Goal: Task Accomplishment & Management: Use online tool/utility

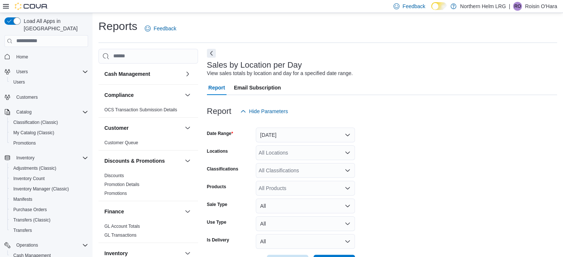
scroll to position [18, 0]
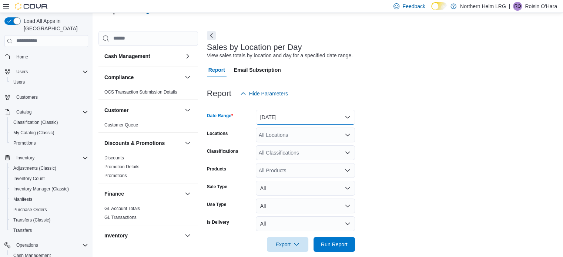
click at [314, 114] on button "[DATE]" at bounding box center [305, 117] width 99 height 15
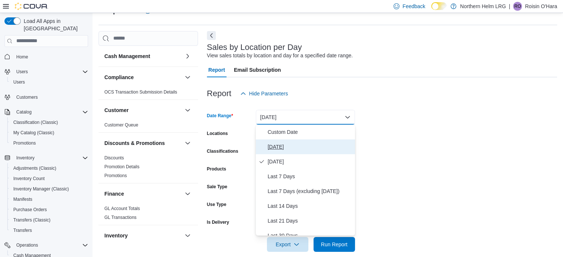
click at [270, 148] on span "[DATE]" at bounding box center [310, 147] width 84 height 9
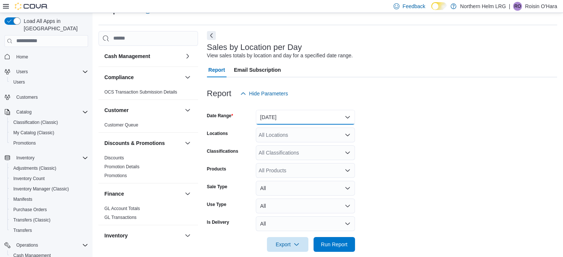
scroll to position [27, 0]
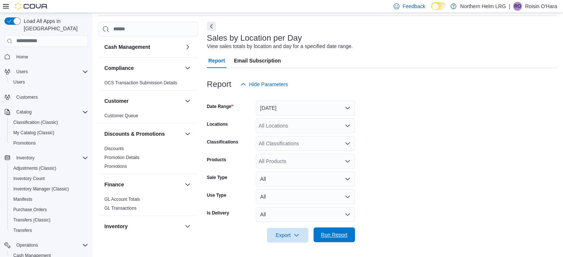
click at [338, 233] on span "Run Report" at bounding box center [334, 234] width 27 height 7
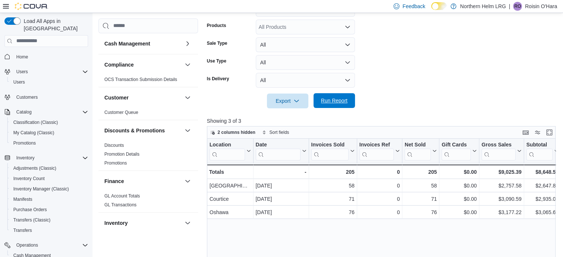
click at [346, 95] on span "Run Report" at bounding box center [334, 100] width 33 height 15
click at [332, 103] on span "Run Report" at bounding box center [334, 100] width 27 height 7
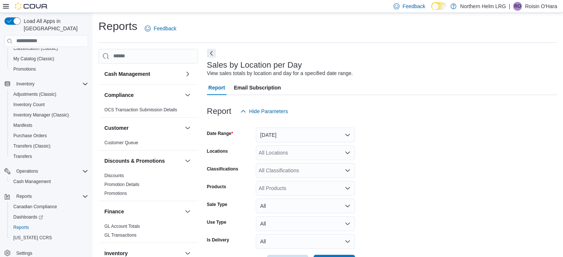
scroll to position [17, 0]
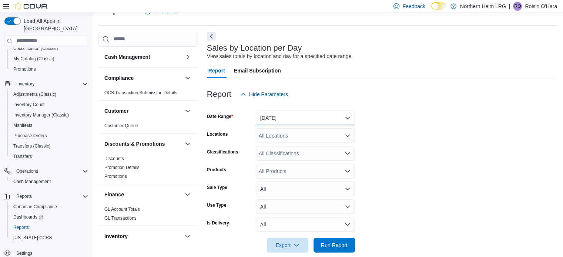
click at [306, 117] on button "[DATE]" at bounding box center [305, 118] width 99 height 15
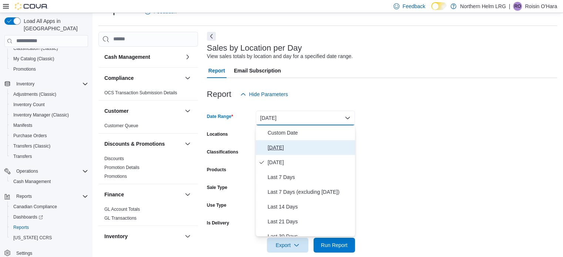
click at [278, 149] on span "[DATE]" at bounding box center [310, 147] width 84 height 9
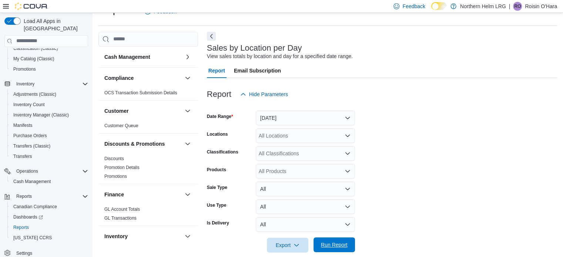
click at [338, 241] on span "Run Report" at bounding box center [334, 245] width 33 height 15
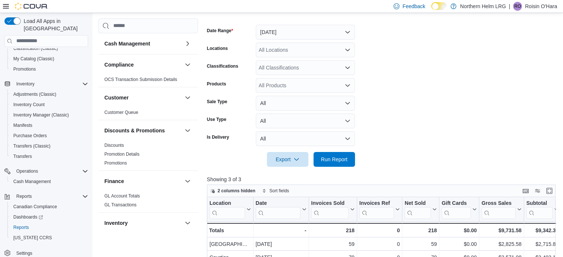
scroll to position [110, 0]
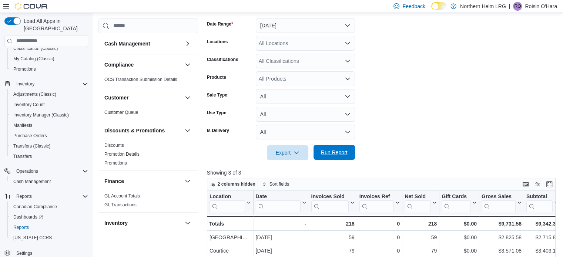
click at [334, 148] on span "Run Report" at bounding box center [334, 152] width 33 height 15
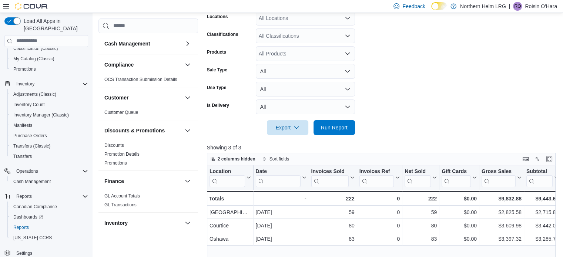
scroll to position [134, 0]
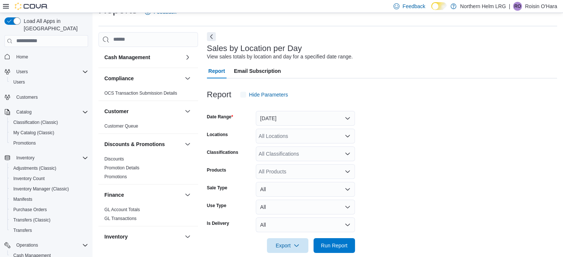
scroll to position [17, 0]
click at [286, 121] on button "[DATE]" at bounding box center [305, 118] width 99 height 15
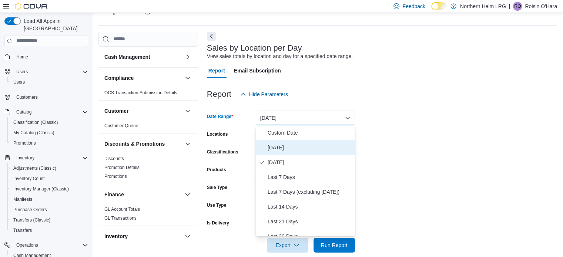
click at [276, 145] on span "[DATE]" at bounding box center [310, 147] width 84 height 9
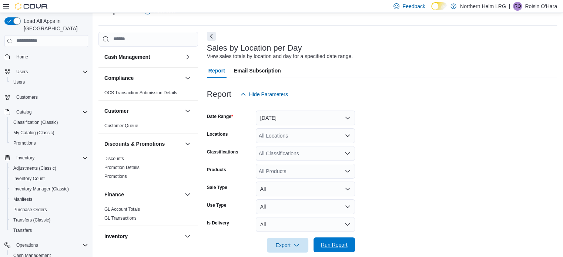
click at [335, 244] on span "Run Report" at bounding box center [334, 244] width 27 height 7
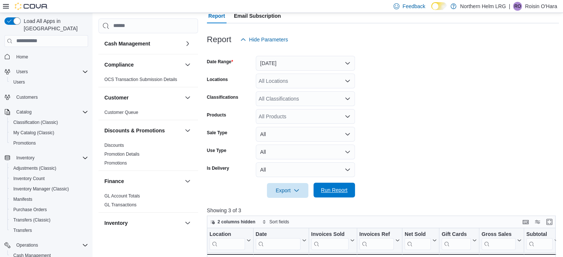
scroll to position [68, 0]
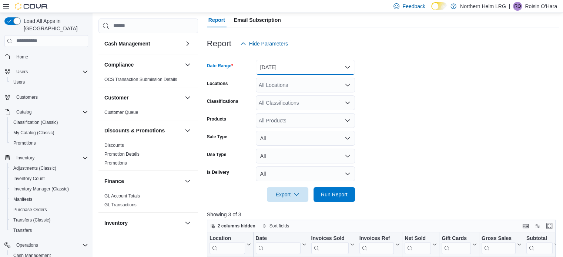
click at [304, 71] on button "[DATE]" at bounding box center [305, 67] width 99 height 15
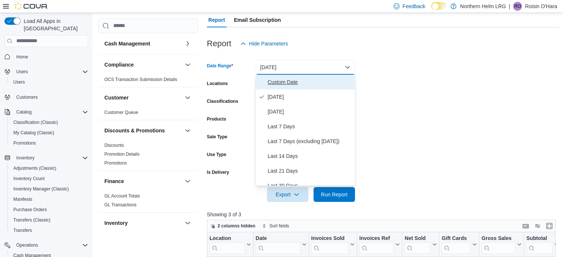
click at [279, 79] on span "Custom Date" at bounding box center [310, 82] width 84 height 9
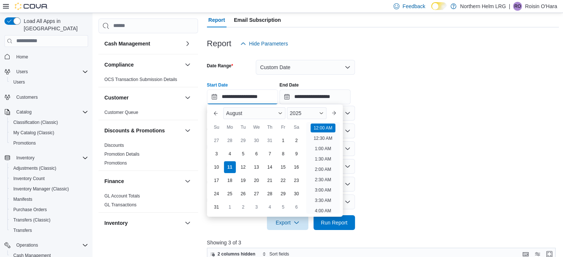
click at [270, 95] on input "**********" at bounding box center [242, 97] width 71 height 15
click at [327, 133] on li "2:00 PM" at bounding box center [323, 137] width 23 height 9
type input "**********"
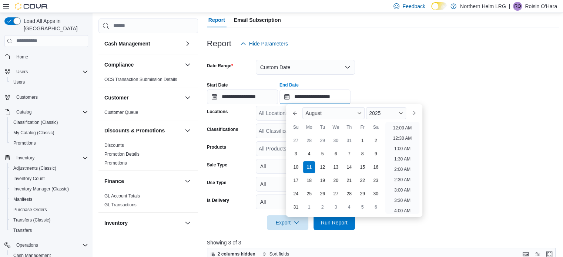
click at [337, 100] on input "**********" at bounding box center [315, 97] width 71 height 15
click at [406, 205] on li "4:00 PM" at bounding box center [402, 208] width 23 height 9
type input "**********"
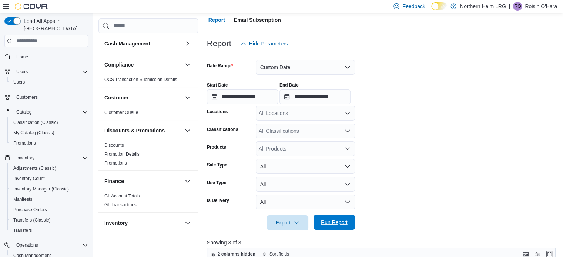
click at [341, 220] on span "Run Report" at bounding box center [334, 222] width 27 height 7
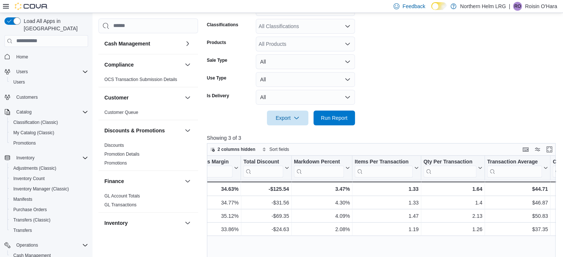
scroll to position [136, 0]
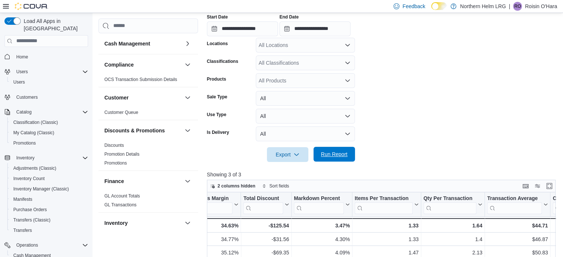
click at [335, 158] on span "Run Report" at bounding box center [334, 154] width 27 height 7
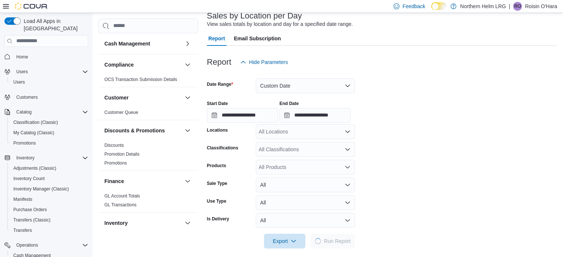
scroll to position [49, 0]
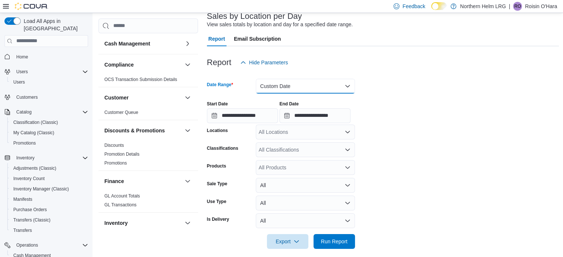
click at [312, 82] on button "Custom Date" at bounding box center [305, 86] width 99 height 15
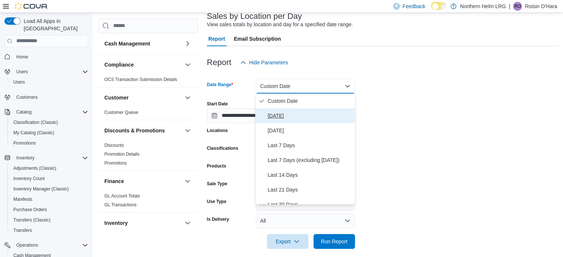
click at [278, 111] on span "[DATE]" at bounding box center [310, 115] width 84 height 9
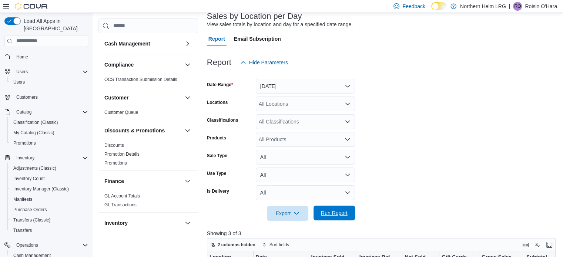
click at [335, 220] on span "Run Report" at bounding box center [334, 213] width 33 height 15
